Goal: Information Seeking & Learning: Learn about a topic

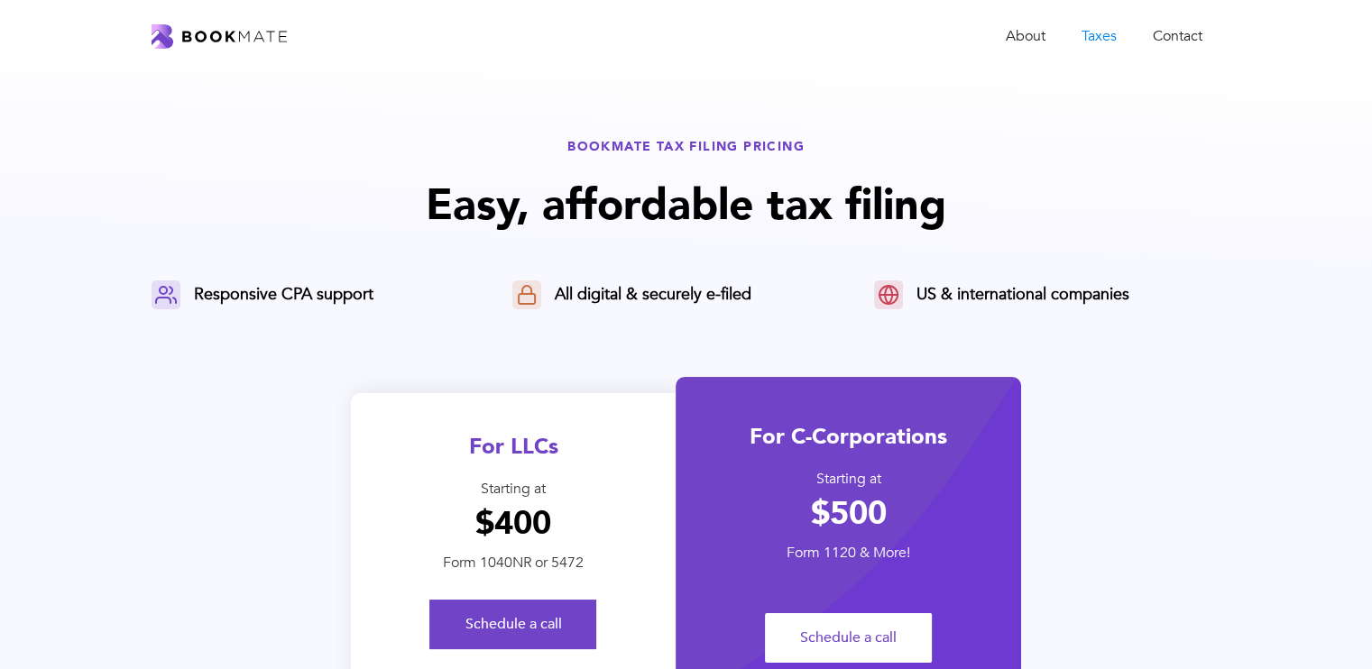
click at [256, 39] on img "home" at bounding box center [218, 36] width 135 height 24
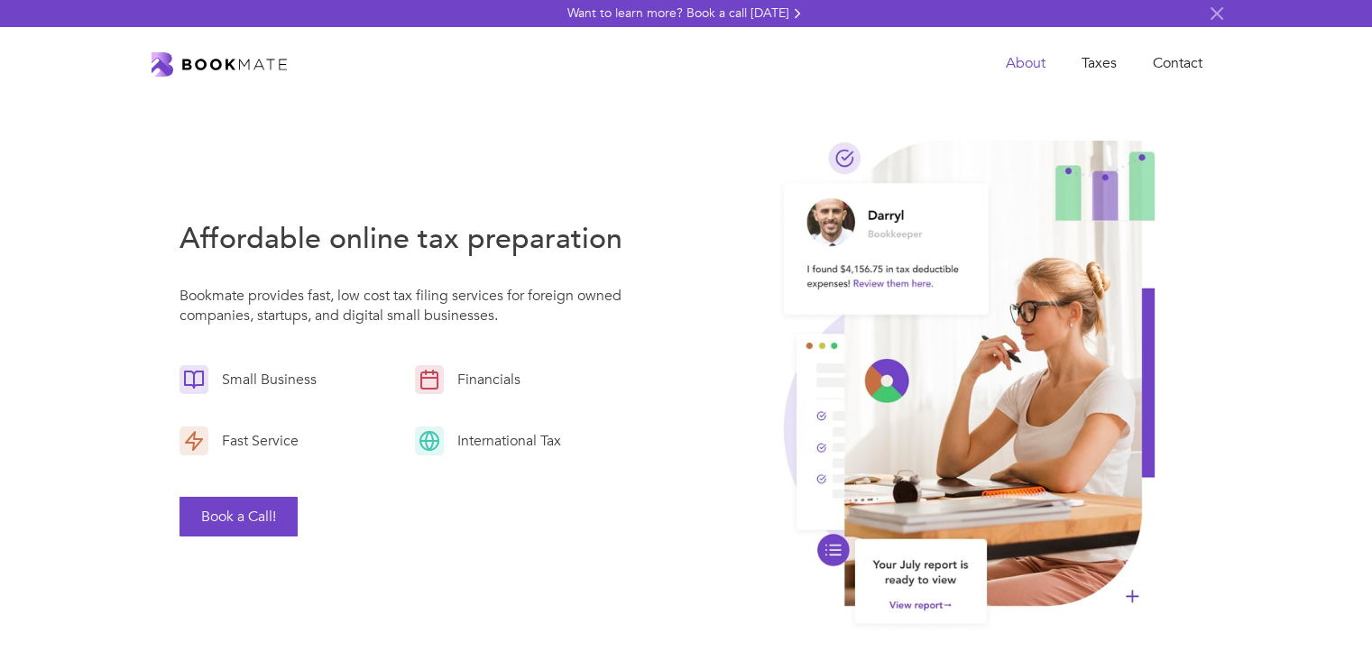
click at [1033, 64] on link "About" at bounding box center [1025, 63] width 76 height 37
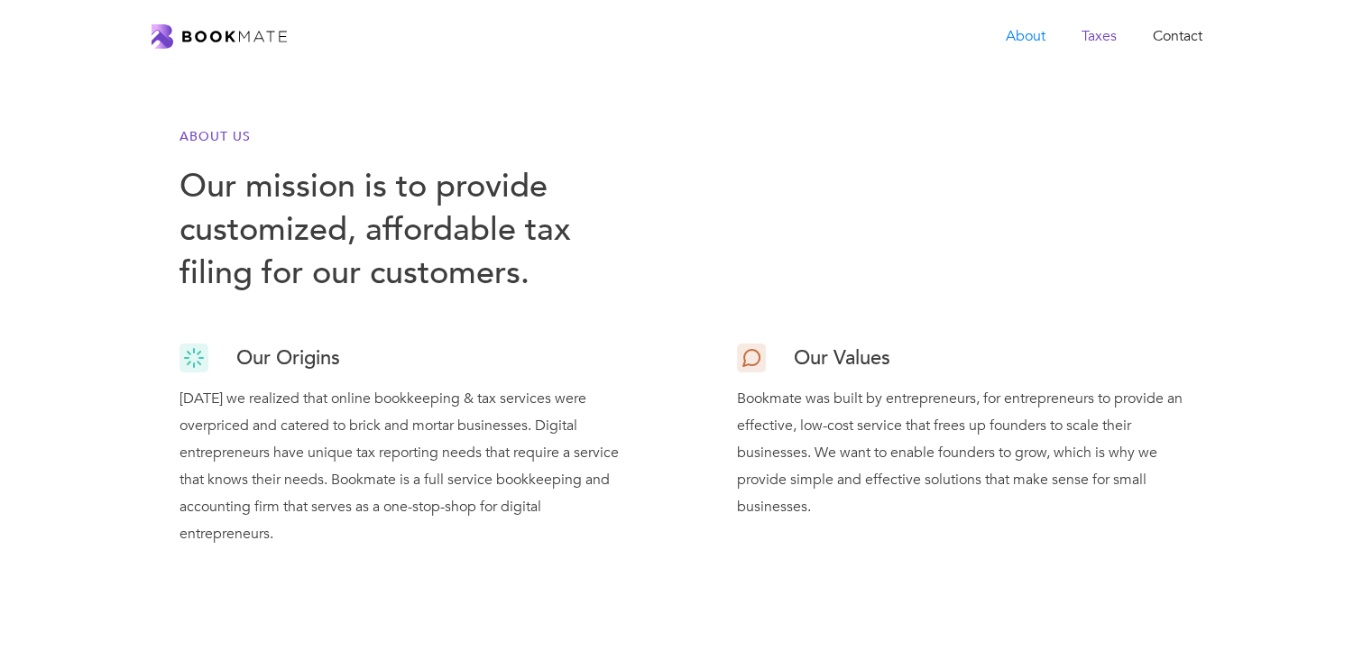
click at [1095, 31] on link "Taxes" at bounding box center [1098, 36] width 71 height 37
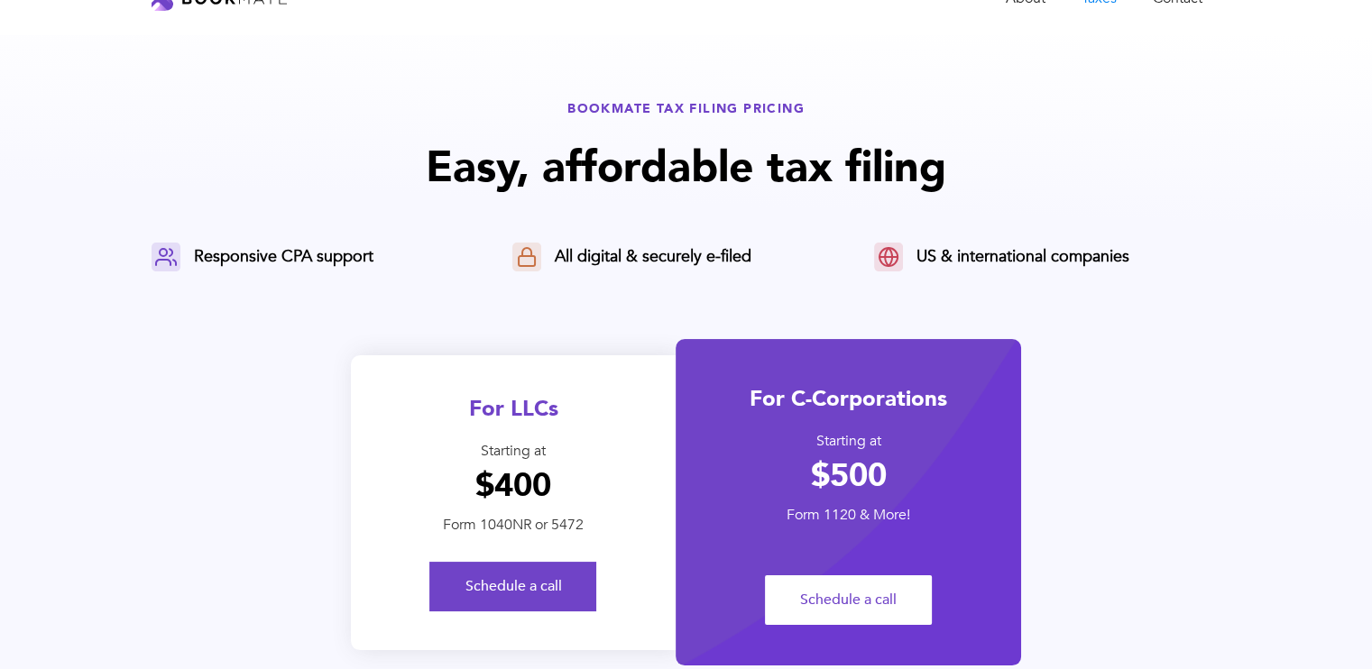
scroll to position [41, 0]
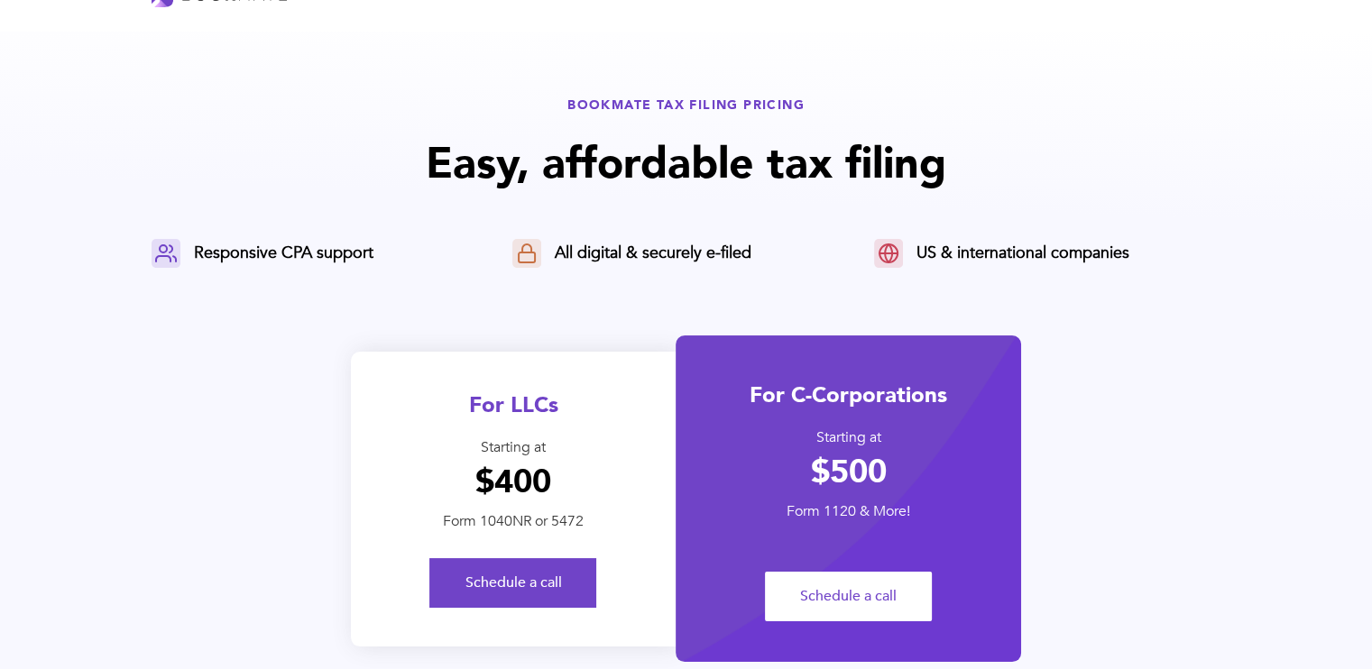
click at [1006, 252] on div "US & international companies" at bounding box center [1022, 254] width 213 height 22
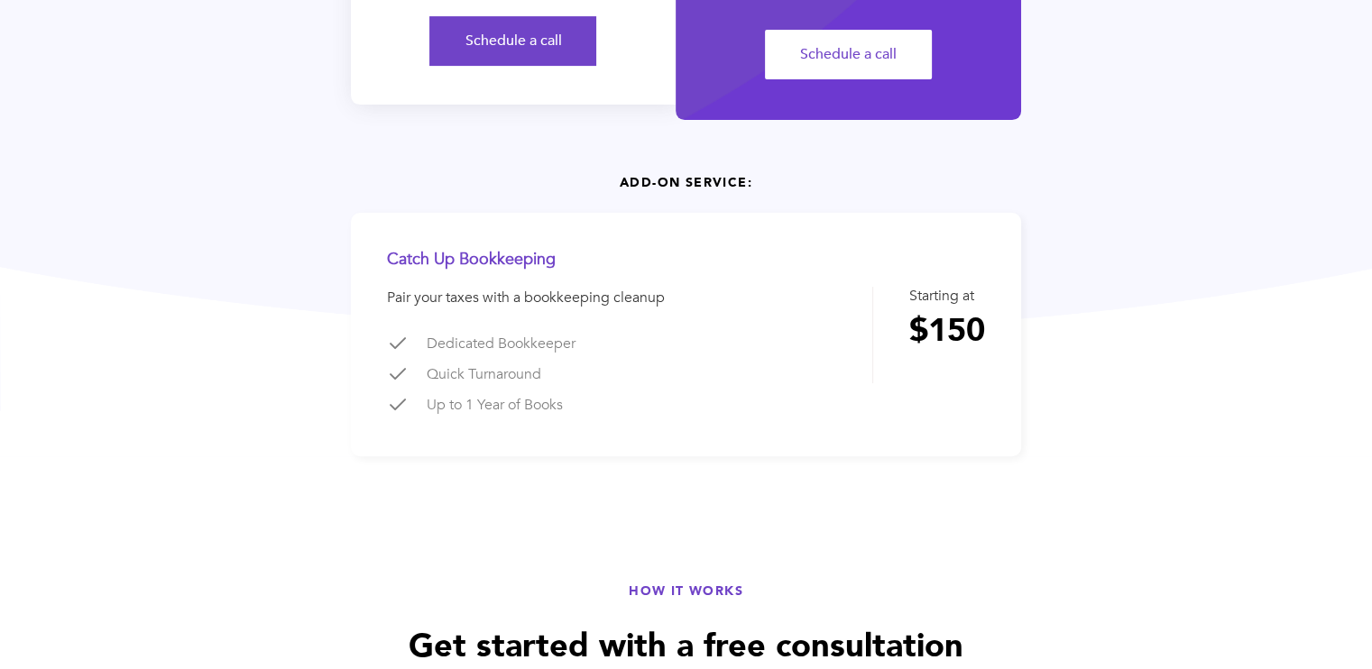
scroll to position [586, 0]
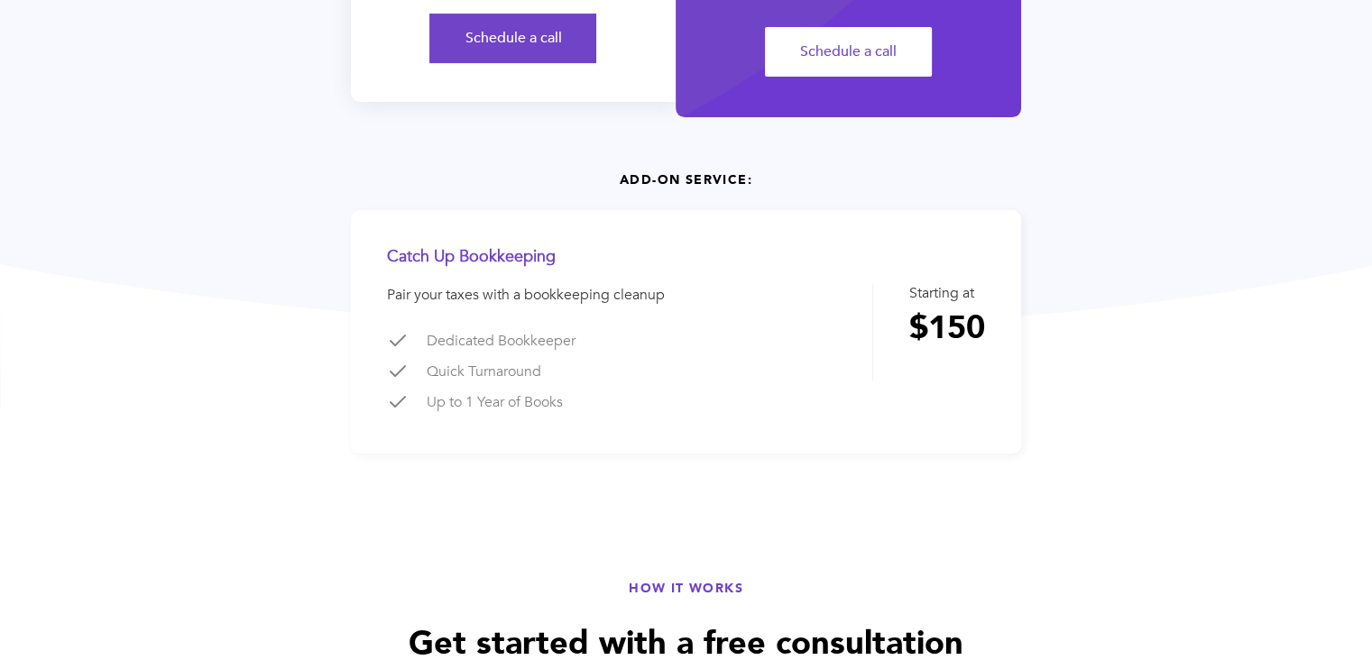
click at [486, 262] on div "Catch Up Bookkeeping" at bounding box center [533, 257] width 292 height 22
click at [639, 338] on div "Dedicated Bookkeeper" at bounding box center [553, 341] width 252 height 22
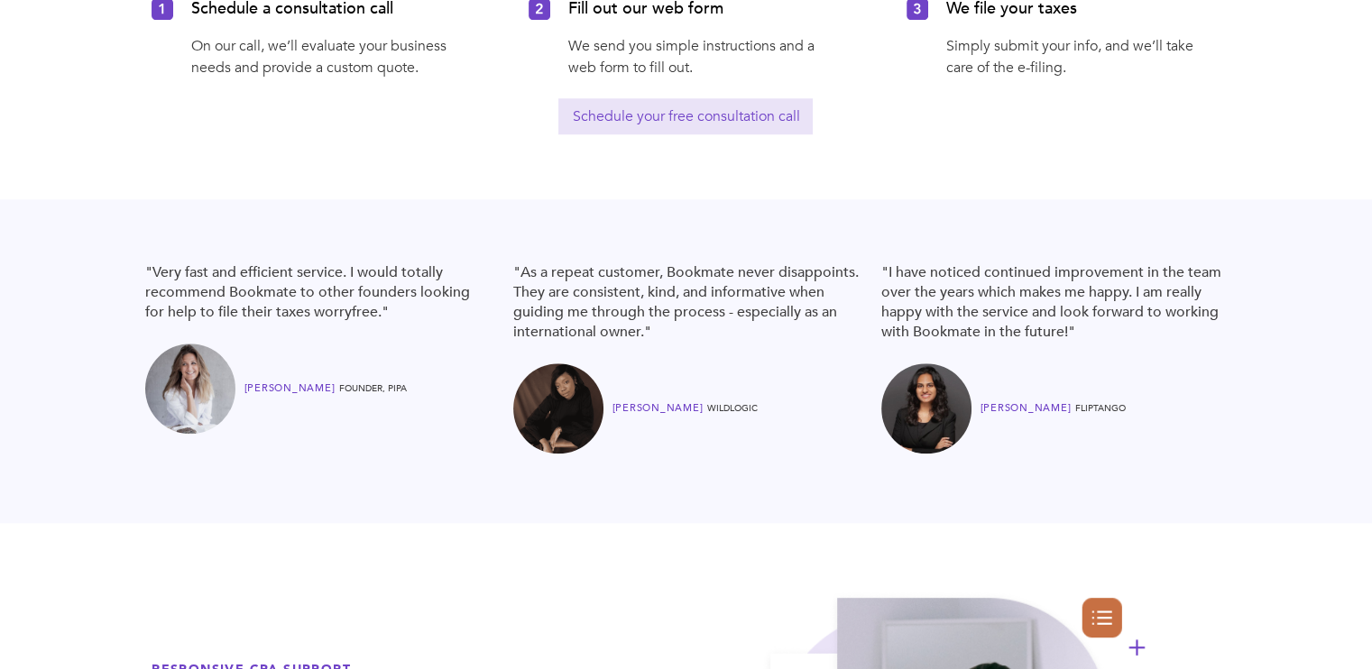
scroll to position [1584, 0]
click at [360, 389] on div "FOUNDER, PIPA" at bounding box center [373, 389] width 68 height 22
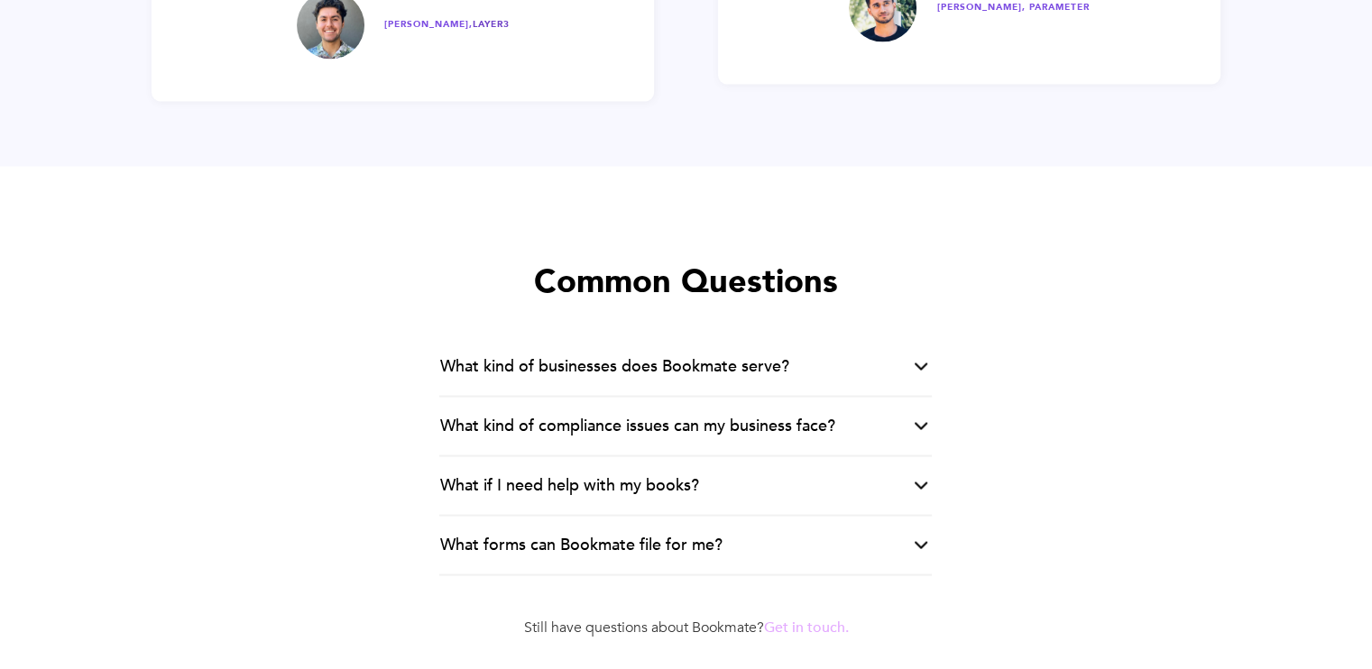
scroll to position [3329, 0]
click at [711, 354] on div "What kind of businesses does Bookmate serve?" at bounding box center [613, 365] width 349 height 22
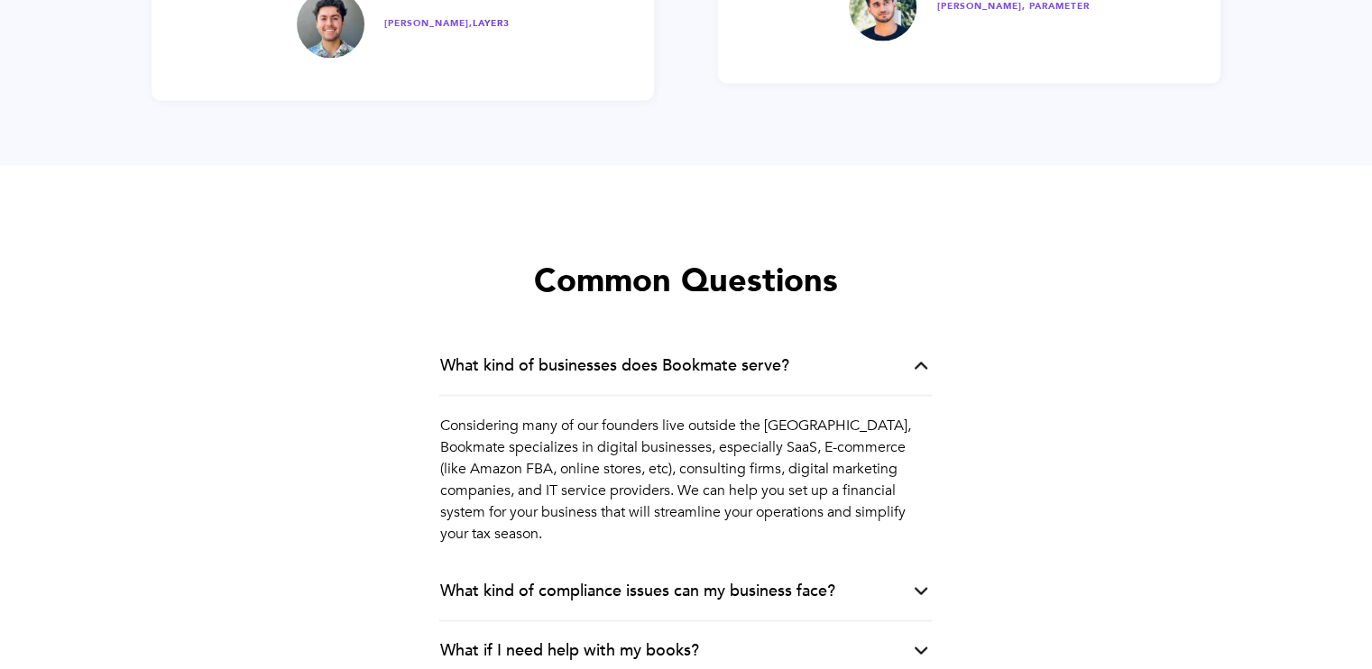
click at [711, 354] on div "What kind of businesses does Bookmate serve?" at bounding box center [613, 365] width 349 height 22
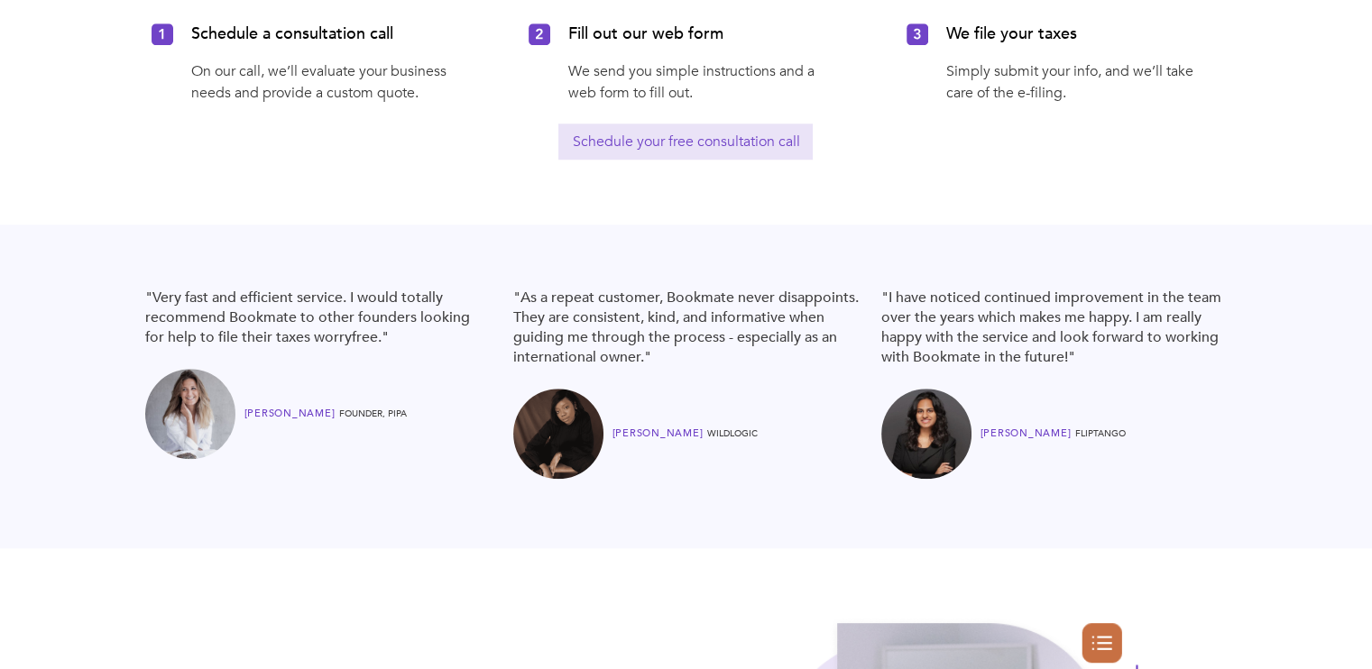
scroll to position [1557, 0]
click at [687, 438] on div "[PERSON_NAME]" at bounding box center [660, 435] width 96 height 22
click at [1071, 397] on div "RainA MATHEW FLIPTANGO" at bounding box center [1054, 435] width 346 height 90
